Goal: Entertainment & Leisure: Consume media (video, audio)

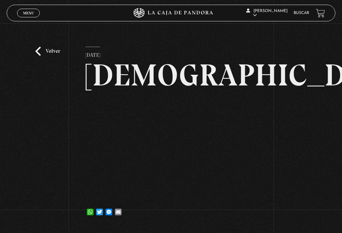
scroll to position [11, 0]
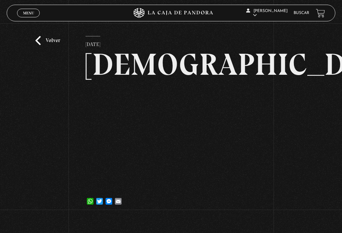
click at [41, 41] on link "Volver" at bounding box center [47, 40] width 25 height 9
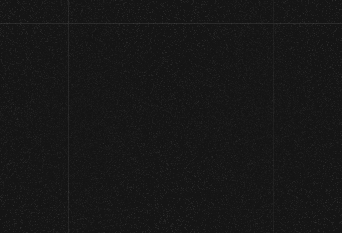
scroll to position [1585, 0]
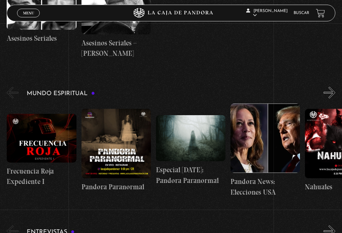
click at [28, 13] on span "Menu" at bounding box center [28, 13] width 11 height 4
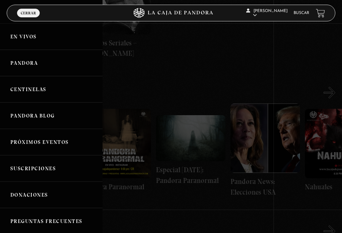
click at [48, 34] on link "En vivos" at bounding box center [51, 36] width 103 height 26
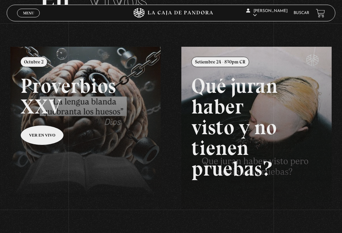
scroll to position [53, 0]
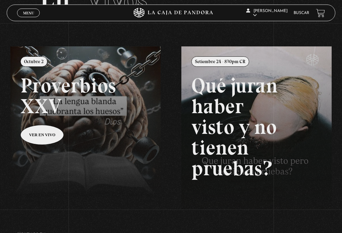
click at [29, 17] on link "Menu Cerrar" at bounding box center [28, 13] width 23 height 9
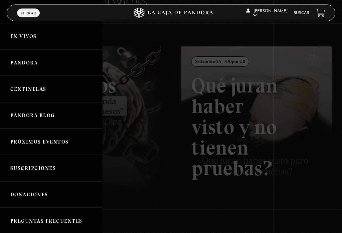
click at [31, 17] on span "Menu" at bounding box center [28, 19] width 11 height 5
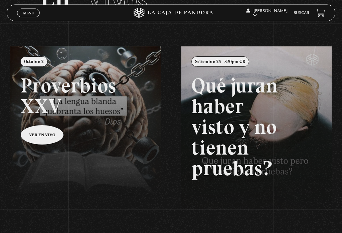
click at [32, 10] on link "Menu Cerrar" at bounding box center [28, 13] width 23 height 9
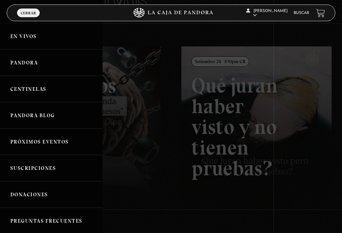
click at [40, 62] on div at bounding box center [171, 116] width 342 height 233
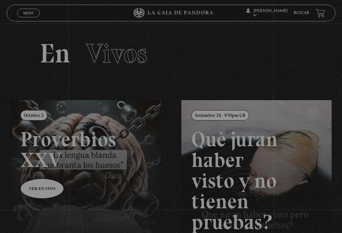
scroll to position [141, 0]
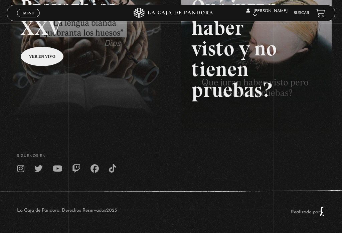
click at [31, 16] on link "Menu Cerrar" at bounding box center [28, 13] width 23 height 9
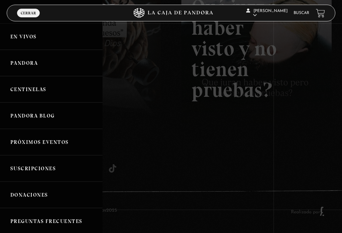
click at [39, 66] on link "Pandora" at bounding box center [51, 63] width 103 height 26
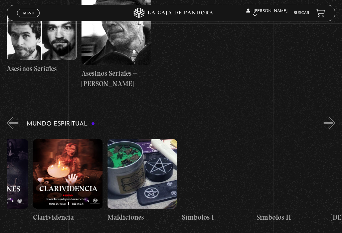
scroll to position [0, 947]
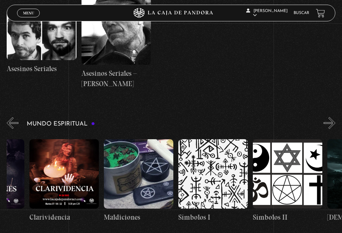
click at [227, 147] on figure at bounding box center [212, 173] width 69 height 69
